Goal: Task Accomplishment & Management: Manage account settings

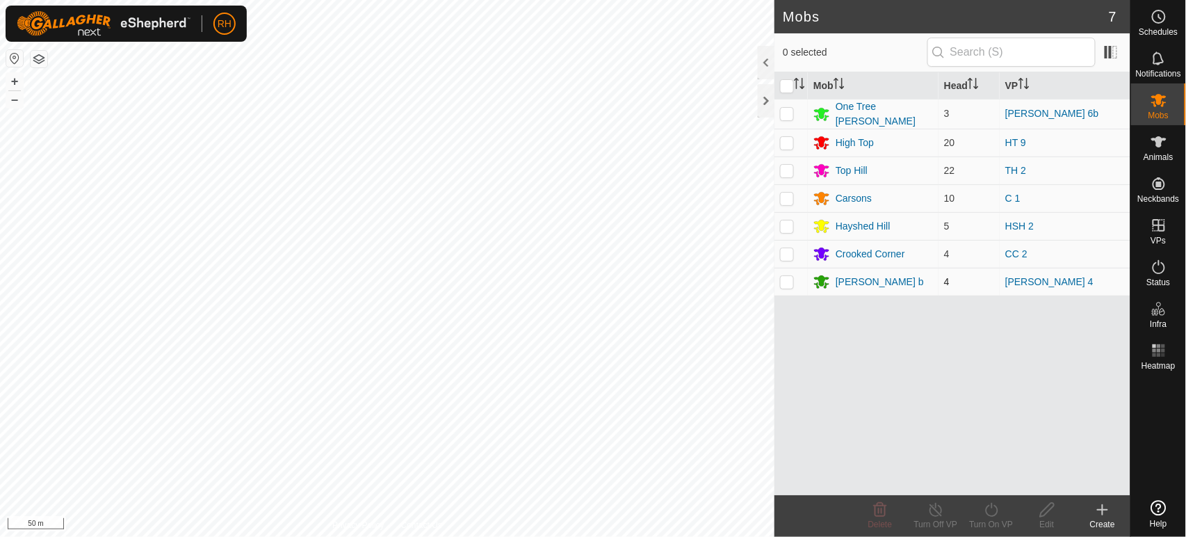
click at [785, 277] on p-checkbox at bounding box center [787, 281] width 14 height 11
checkbox input "true"
click at [851, 280] on div "[PERSON_NAME] b" at bounding box center [880, 282] width 88 height 15
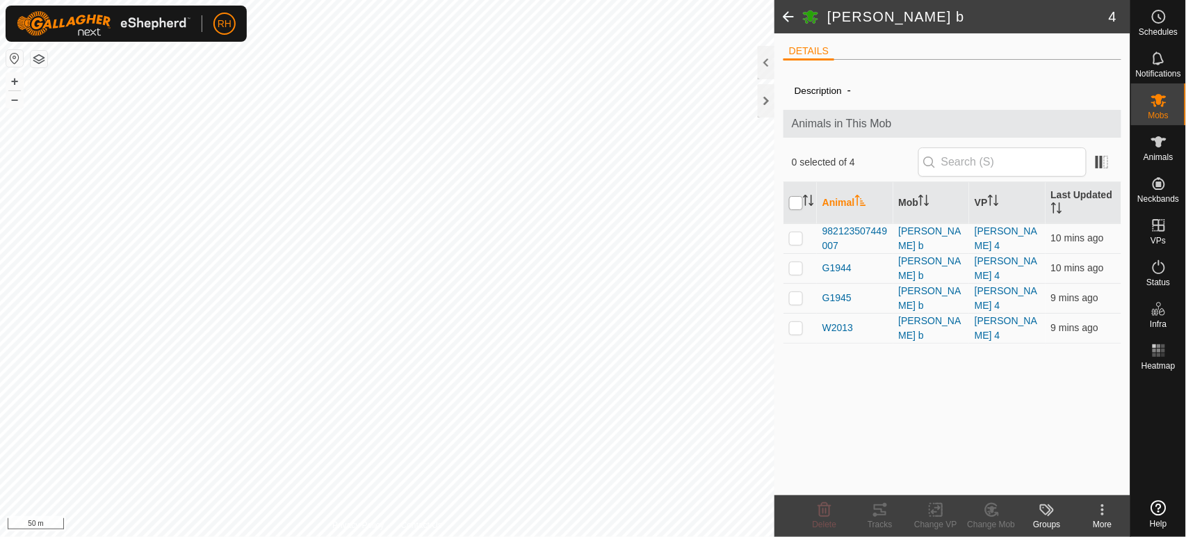
click at [795, 200] on input "checkbox" at bounding box center [796, 203] width 14 height 14
checkbox input "true"
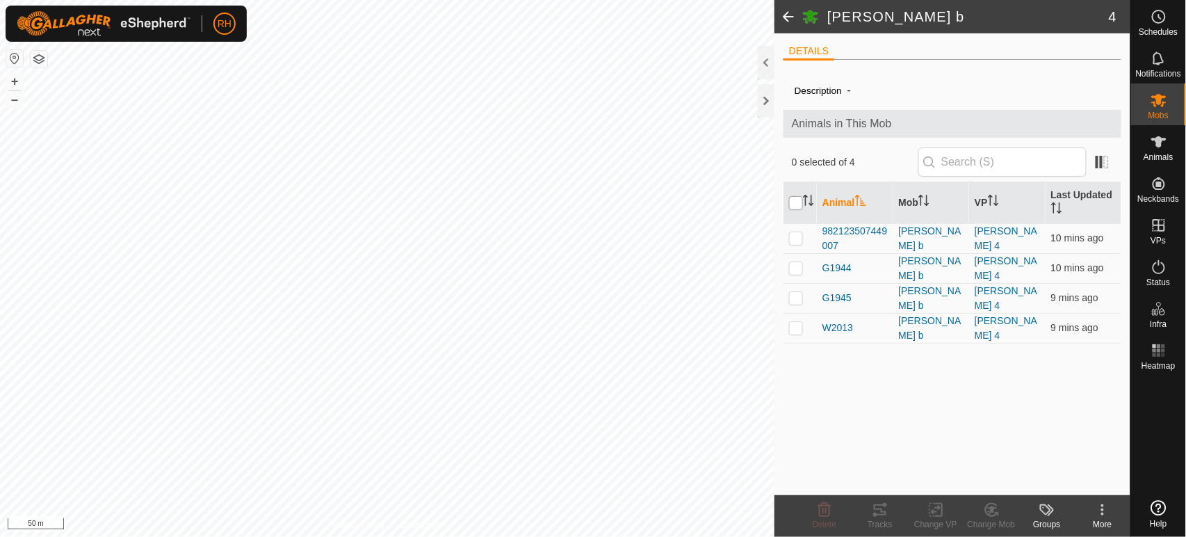
checkbox input "true"
click at [993, 513] on icon at bounding box center [993, 509] width 10 height 7
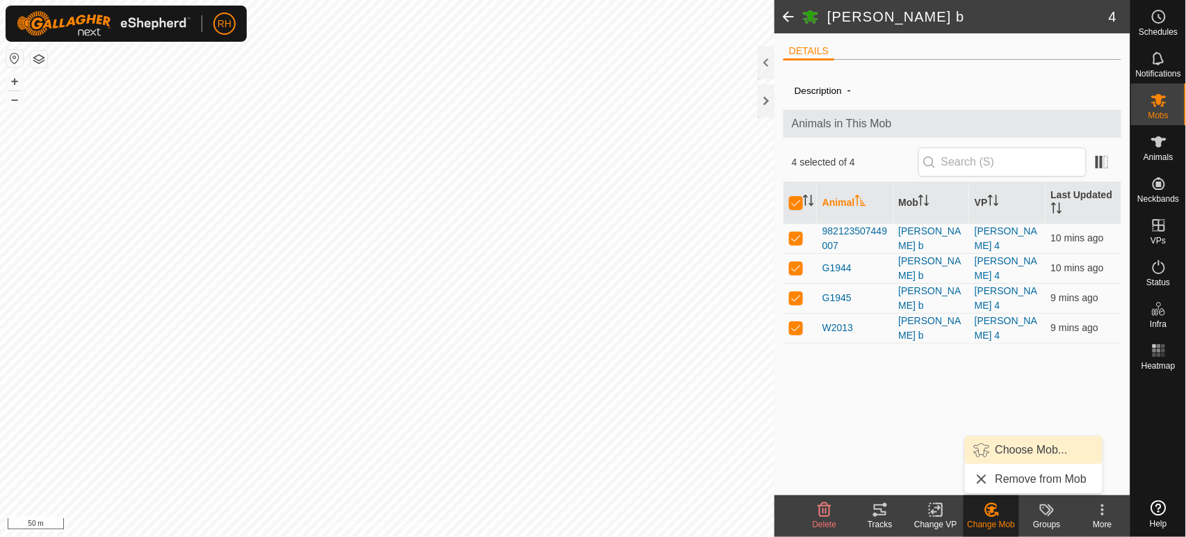
click at [1009, 447] on link "Choose Mob..." at bounding box center [1034, 450] width 138 height 28
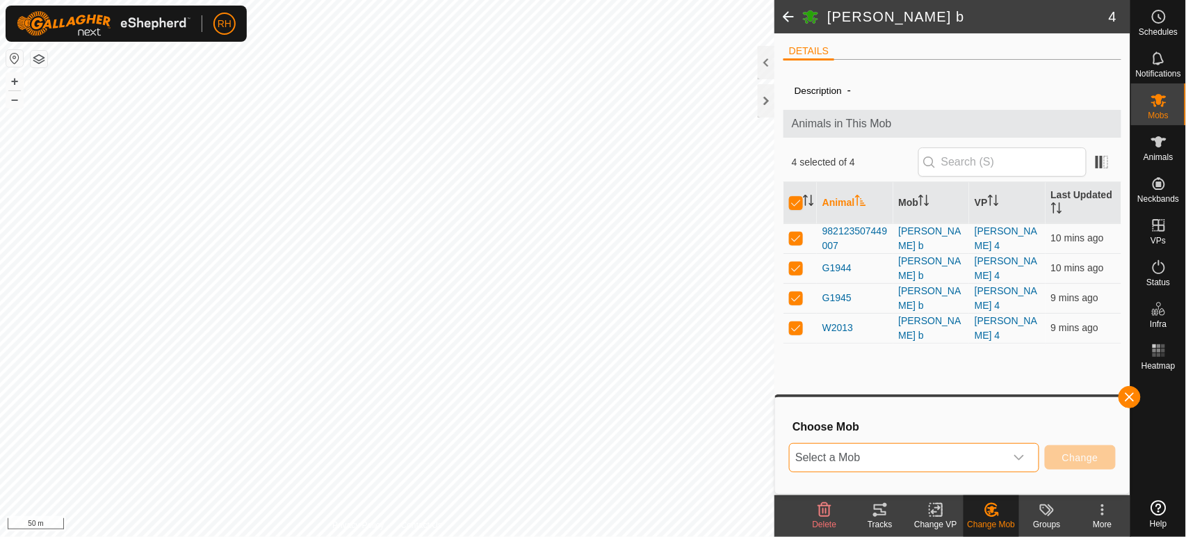
click at [894, 456] on span "Select a Mob" at bounding box center [898, 458] width 216 height 28
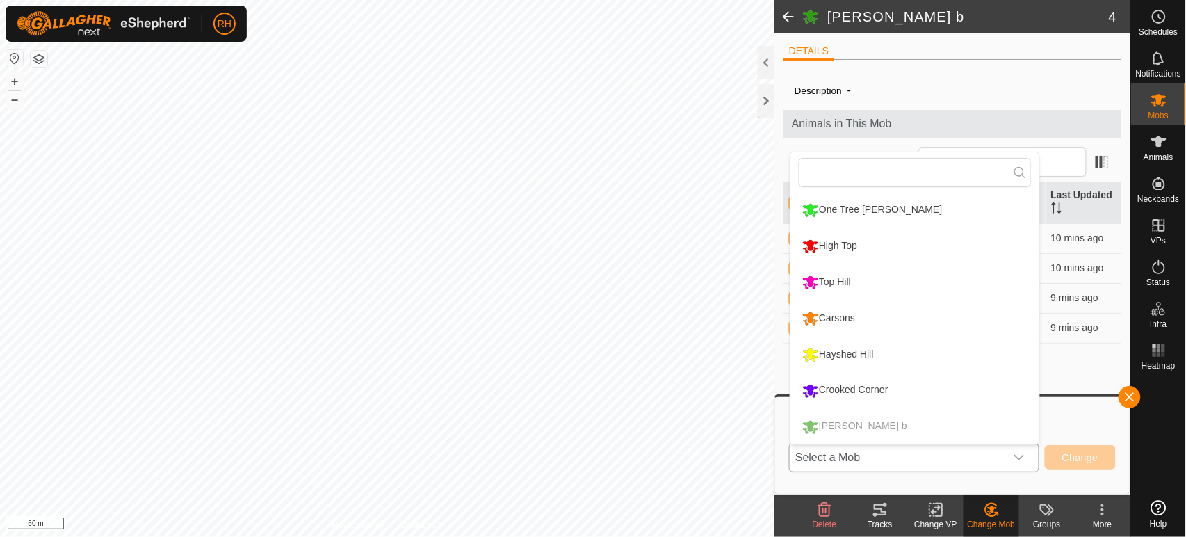
click at [851, 214] on li "One Tree [PERSON_NAME]" at bounding box center [915, 210] width 249 height 35
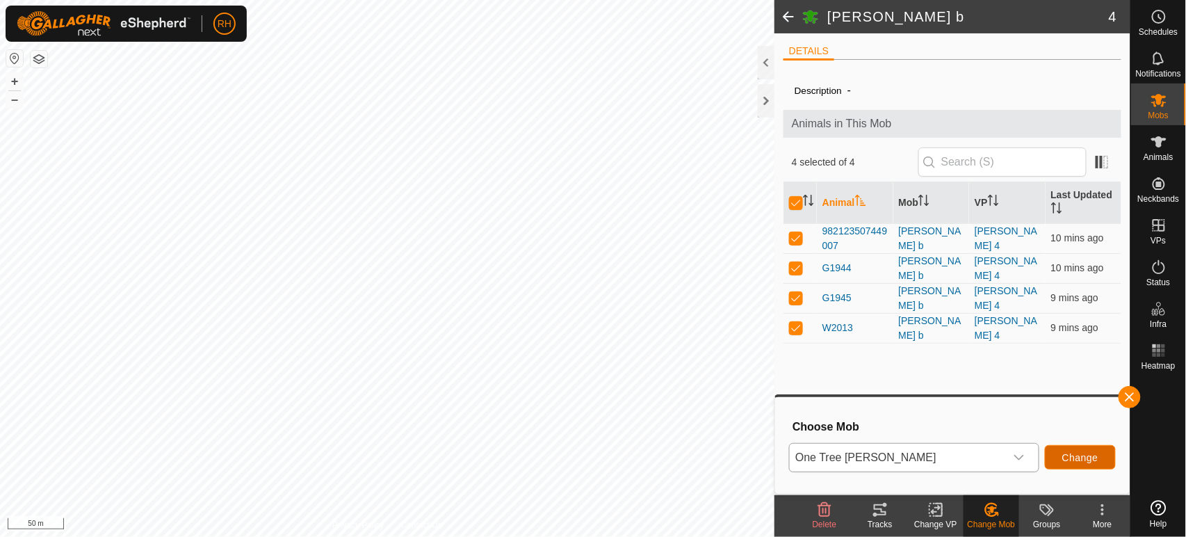
click at [1078, 460] on span "Change" at bounding box center [1081, 457] width 36 height 11
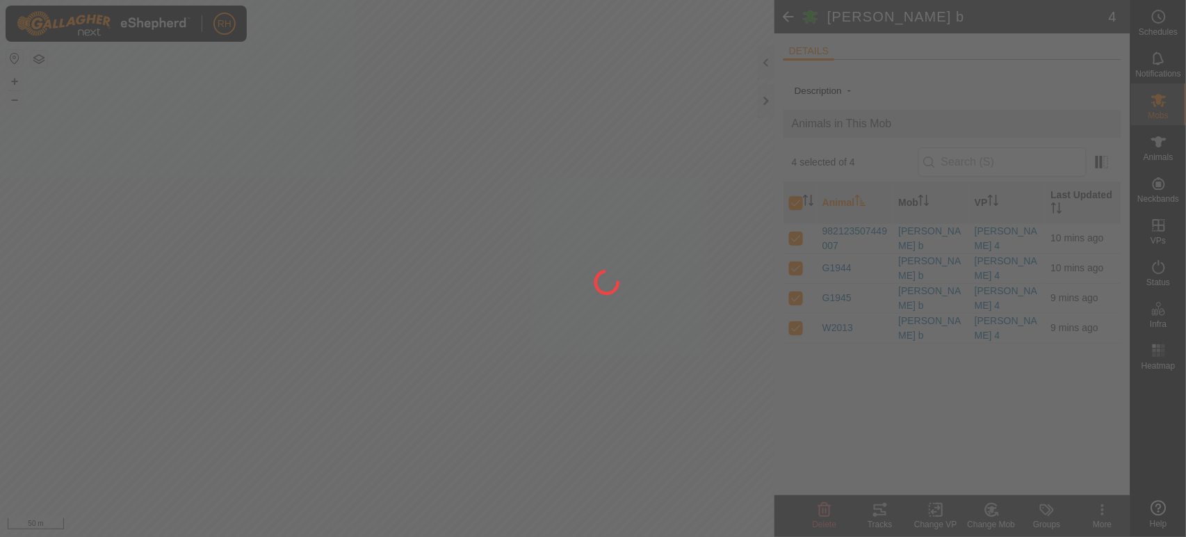
checkbox input "false"
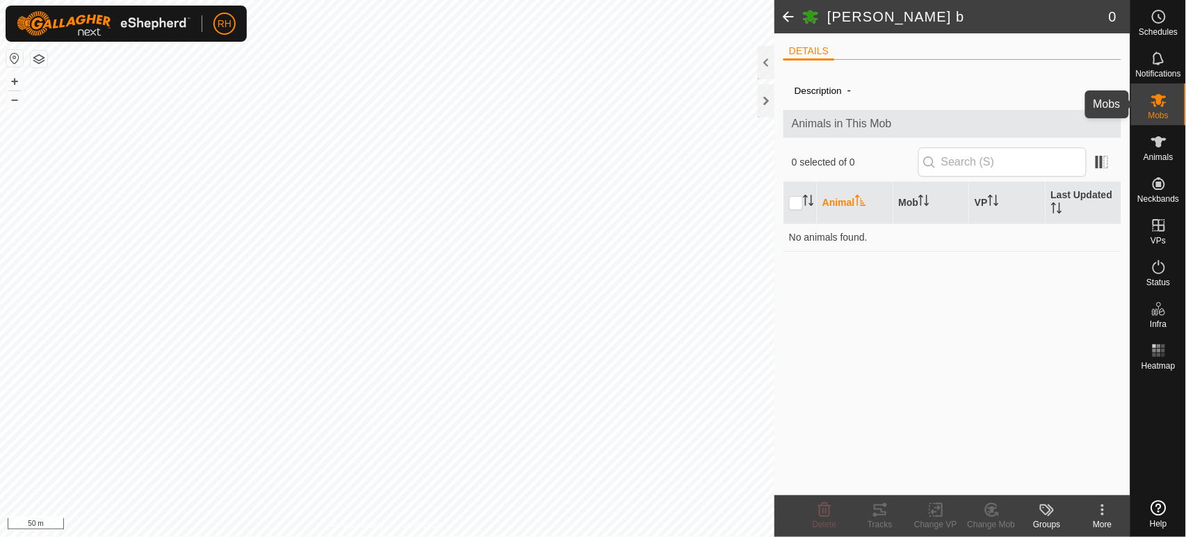
click at [1160, 106] on icon at bounding box center [1159, 100] width 17 height 17
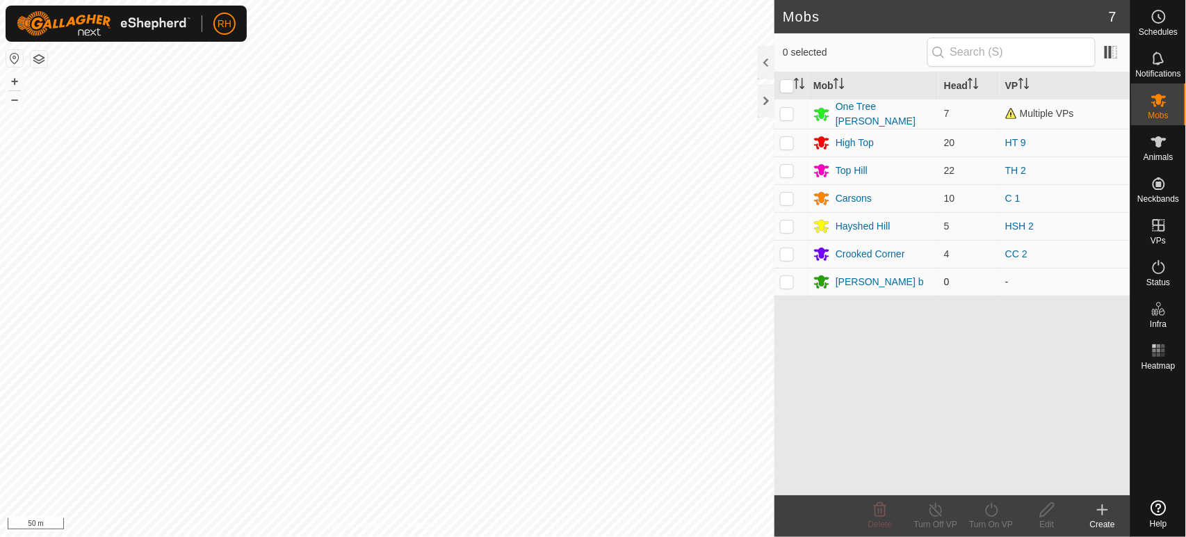
click at [787, 280] on p-checkbox at bounding box center [787, 281] width 14 height 11
click at [885, 513] on icon at bounding box center [880, 509] width 17 height 17
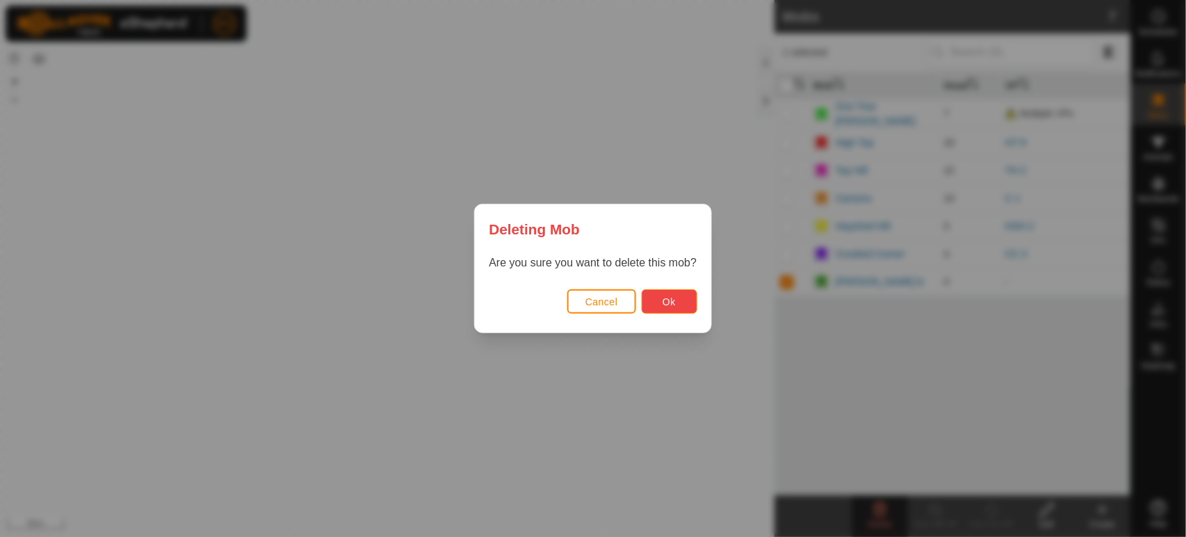
click at [670, 301] on span "Ok" at bounding box center [669, 301] width 13 height 11
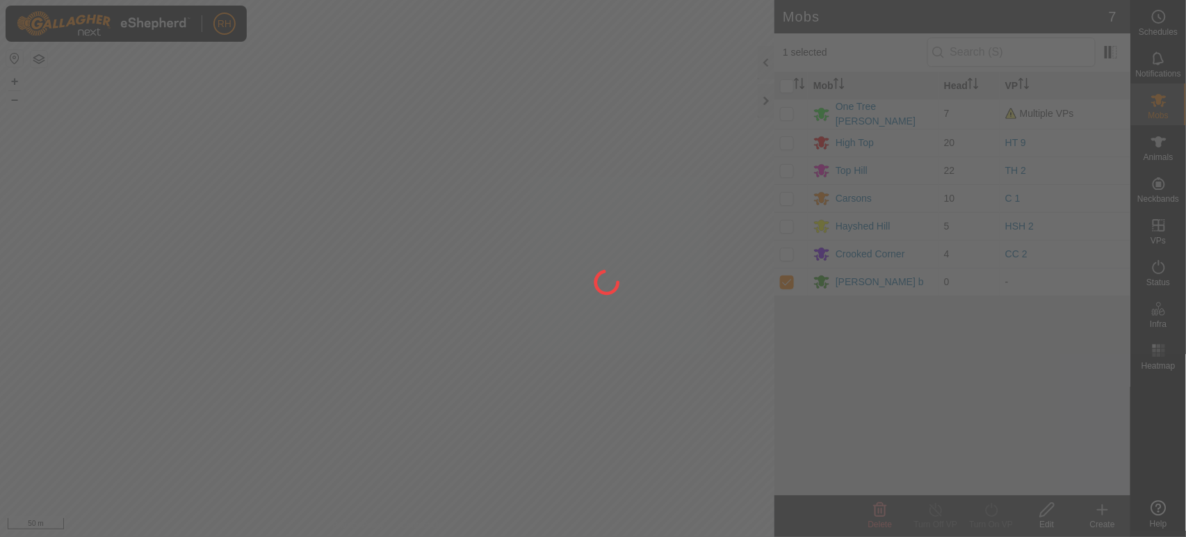
checkbox input "false"
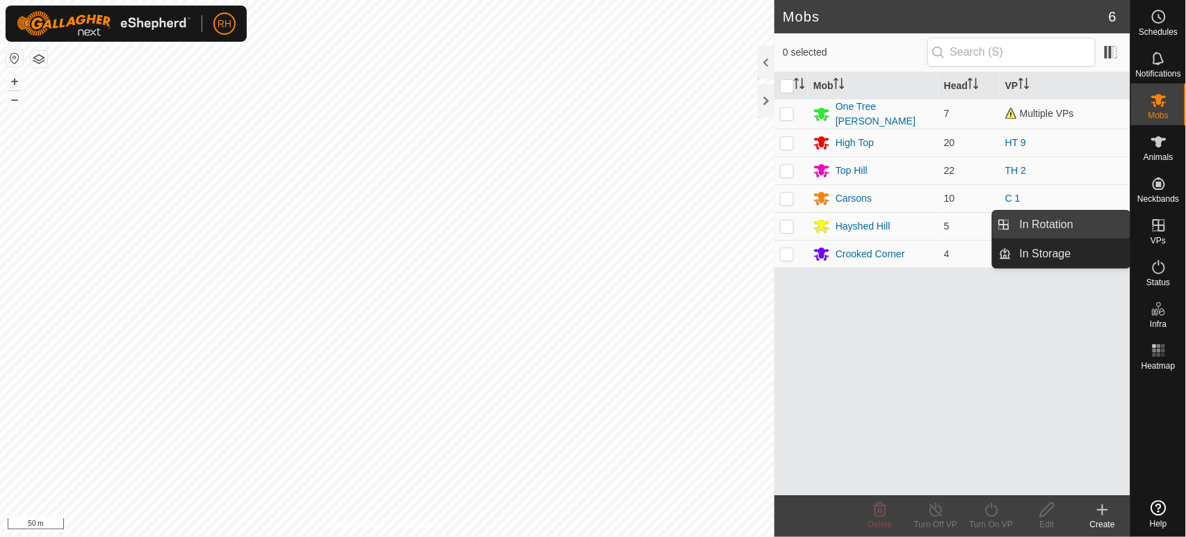
click at [1043, 230] on link "In Rotation" at bounding box center [1071, 225] width 119 height 28
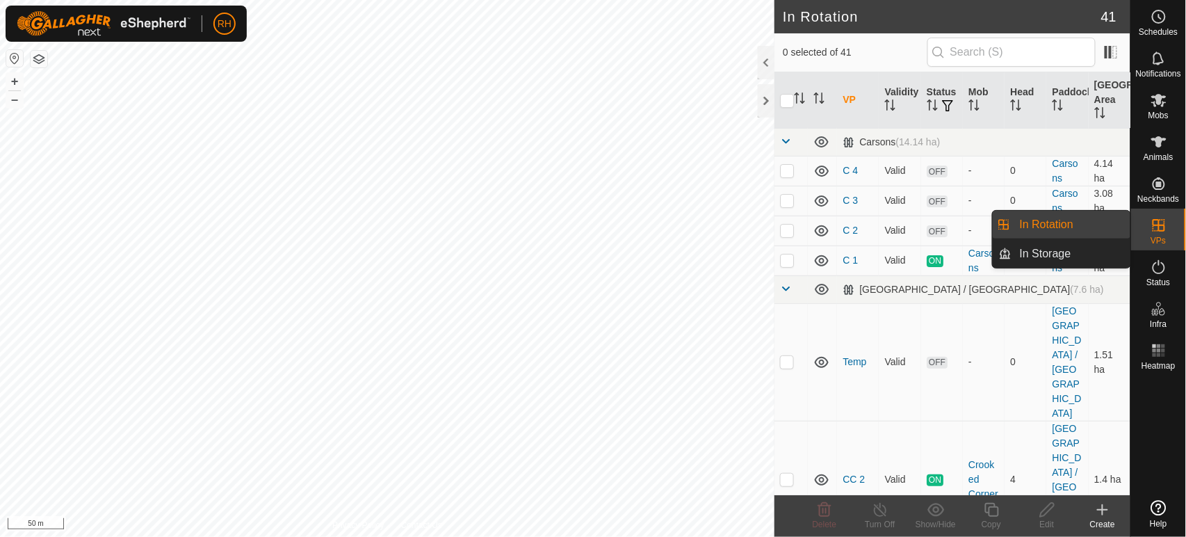
click at [1039, 223] on link "In Rotation" at bounding box center [1071, 225] width 119 height 28
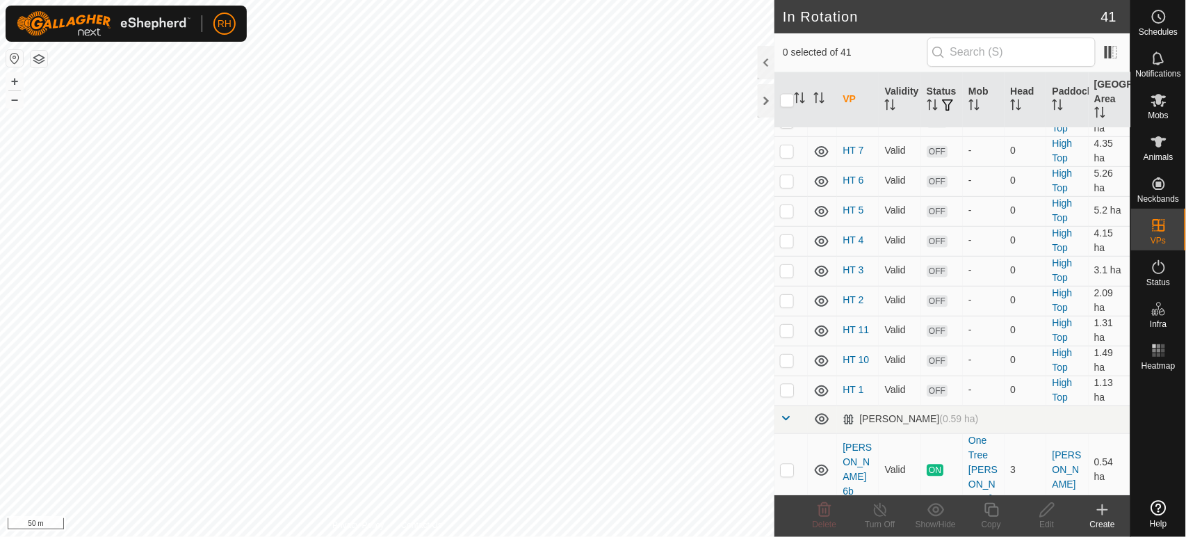
scroll to position [927, 0]
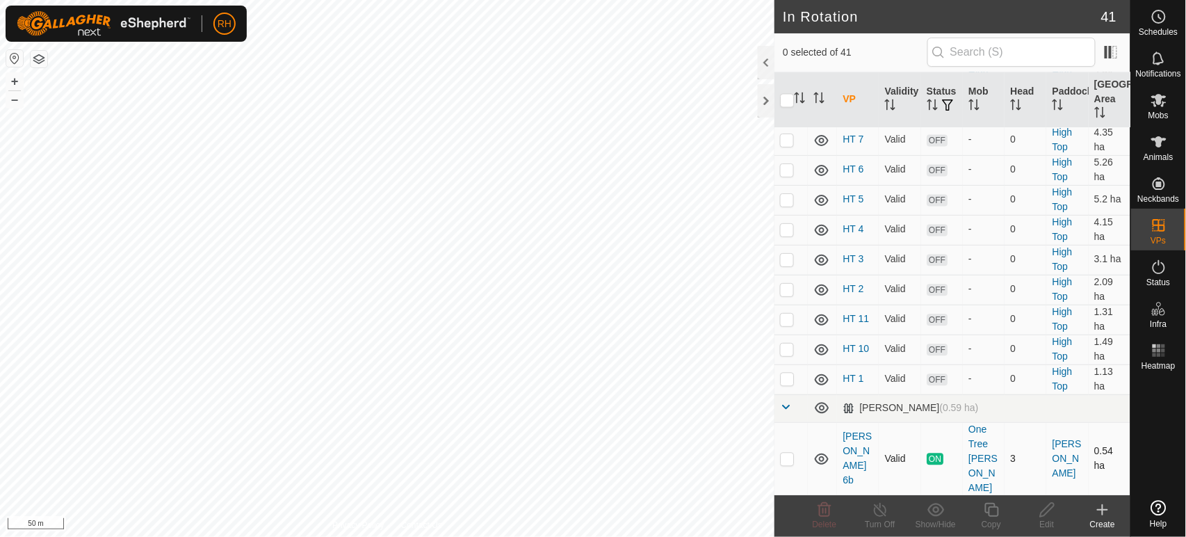
click at [787, 453] on p-checkbox at bounding box center [787, 458] width 14 height 11
checkbox input "true"
click at [882, 513] on line at bounding box center [880, 510] width 11 height 11
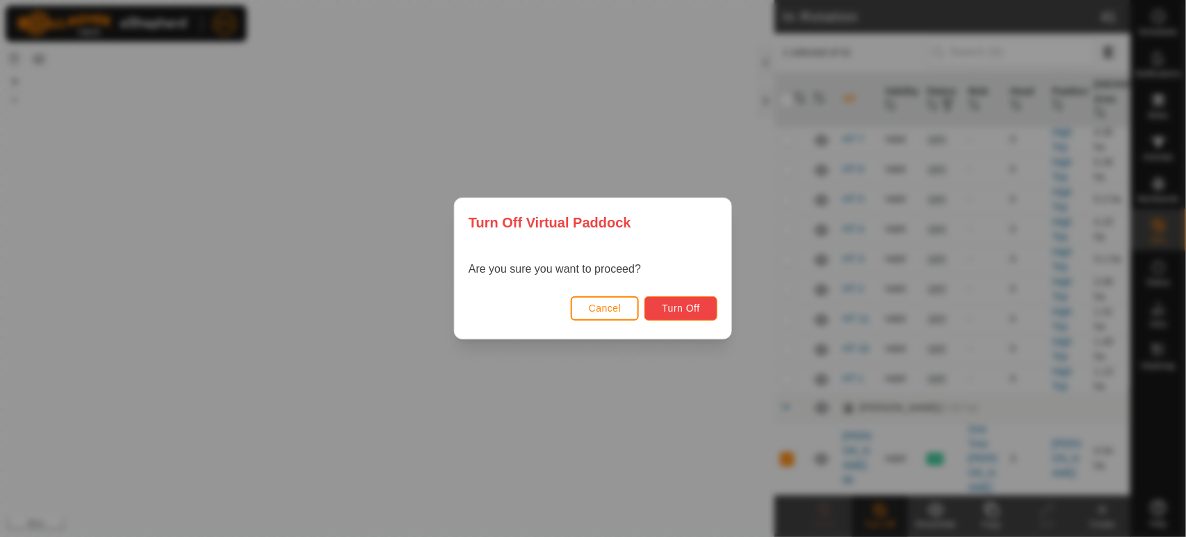
click at [678, 306] on span "Turn Off" at bounding box center [681, 308] width 38 height 11
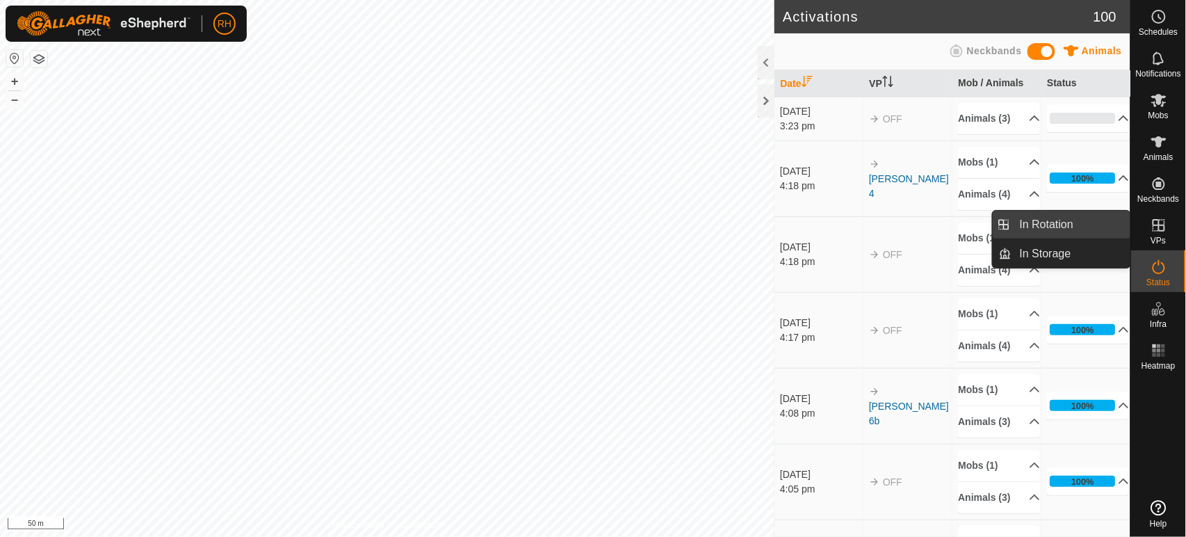
click at [1033, 223] on link "In Rotation" at bounding box center [1071, 225] width 119 height 28
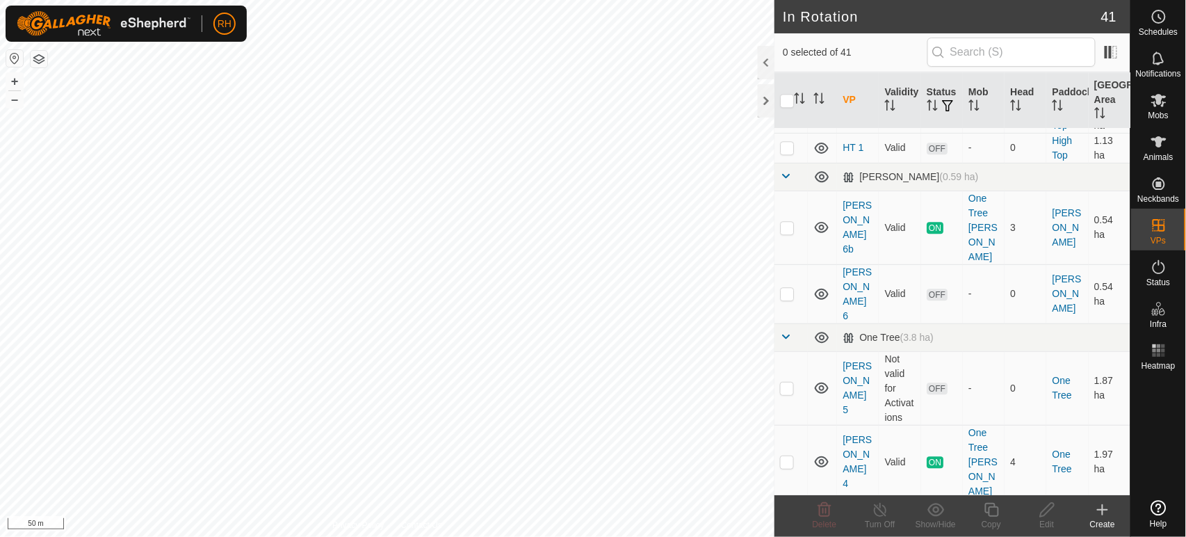
scroll to position [1081, 0]
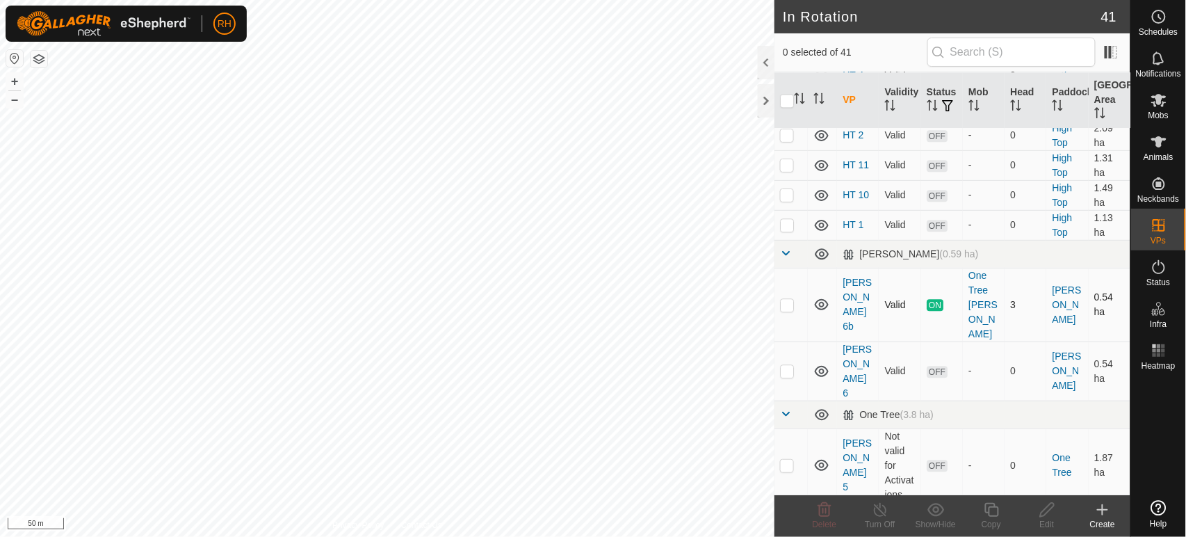
click at [787, 299] on p-checkbox at bounding box center [787, 304] width 14 height 11
checkbox input "true"
click at [880, 510] on line at bounding box center [880, 510] width 11 height 11
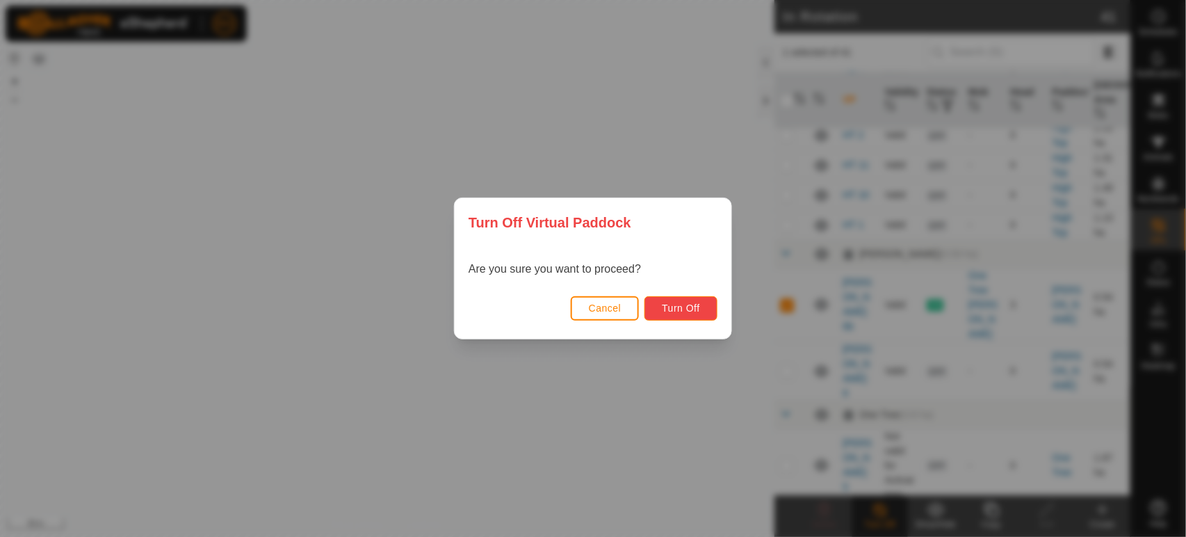
click at [691, 307] on span "Turn Off" at bounding box center [681, 308] width 38 height 11
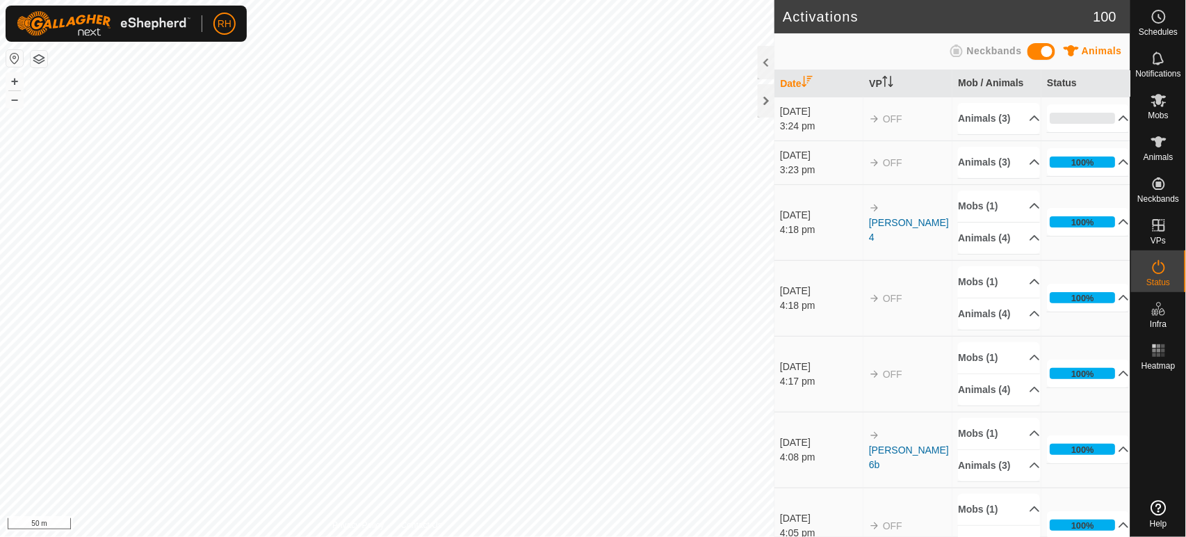
click at [235, 0] on html "RH Schedules Notifications Mobs Animals Neckbands VPs Status Infra Heatmap Help…" at bounding box center [593, 268] width 1186 height 537
click at [1157, 63] on icon at bounding box center [1158, 57] width 11 height 13
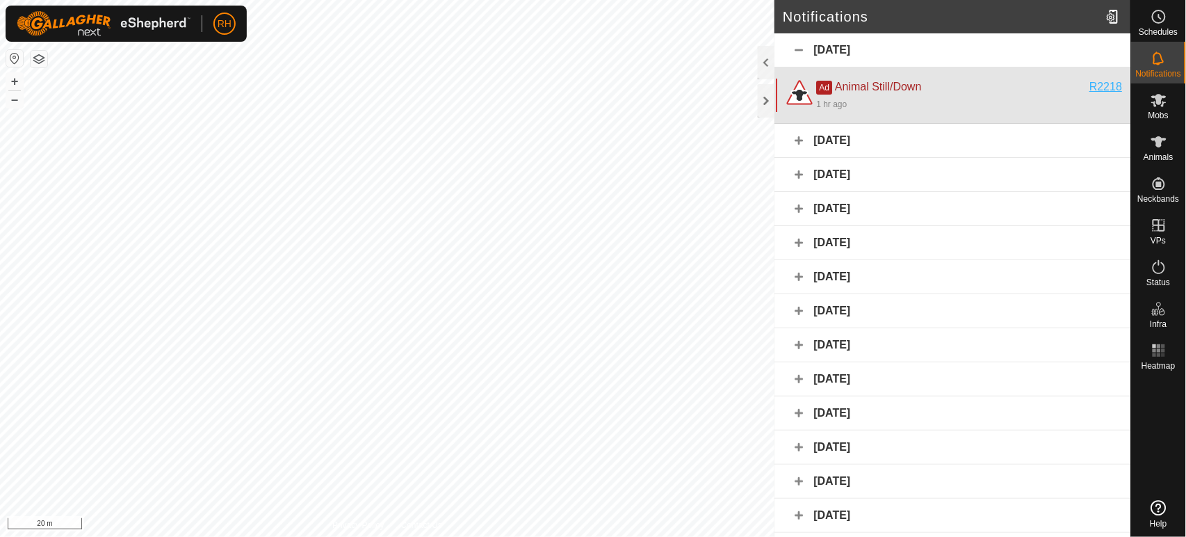
click at [1093, 85] on div "R2218" at bounding box center [1106, 87] width 33 height 17
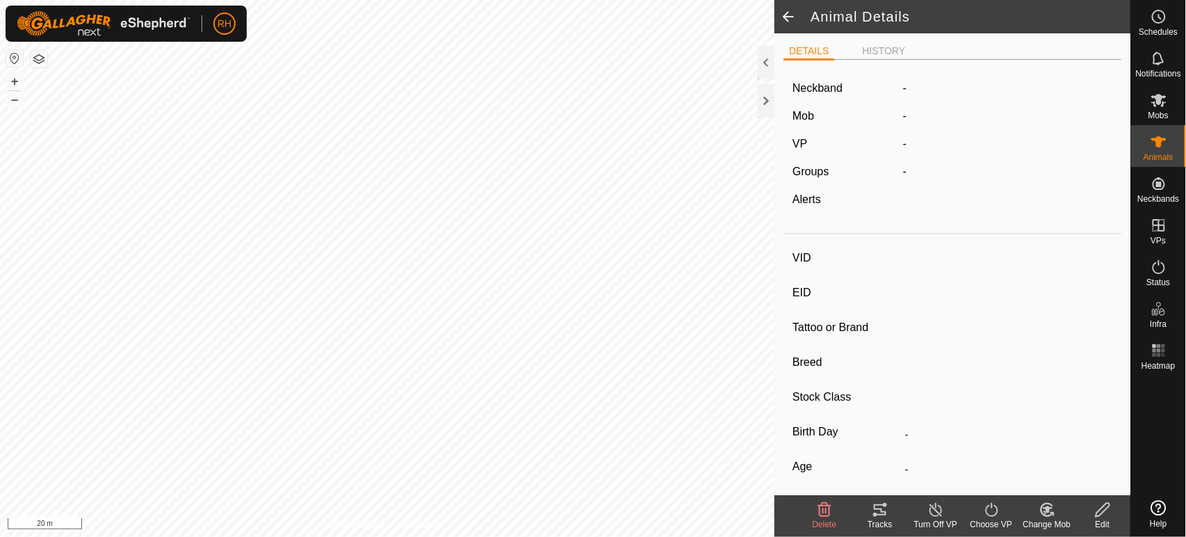
type input "R2218"
type input "982123797050055"
type input "-"
type input "Angus"
type input "Cow"
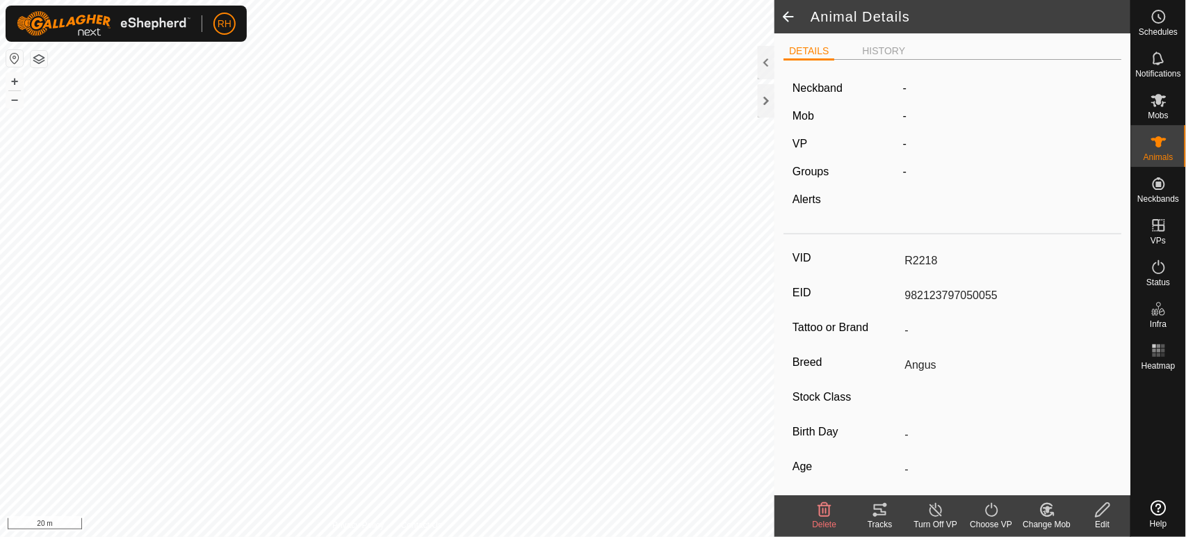
type input "10/2022"
type input "2 years 10 months"
type input "Pregnant"
type input "-1 kg"
type input "-"
